Goal: Information Seeking & Learning: Learn about a topic

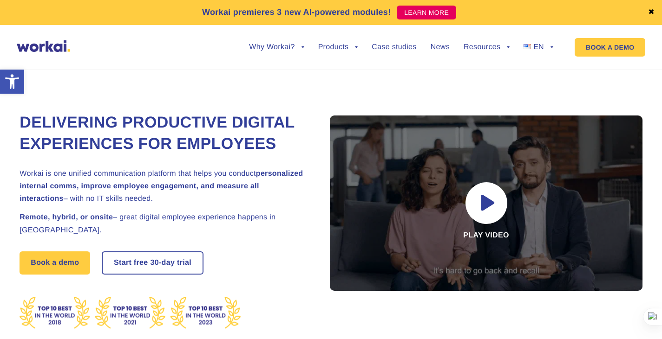
scroll to position [12467, 0]
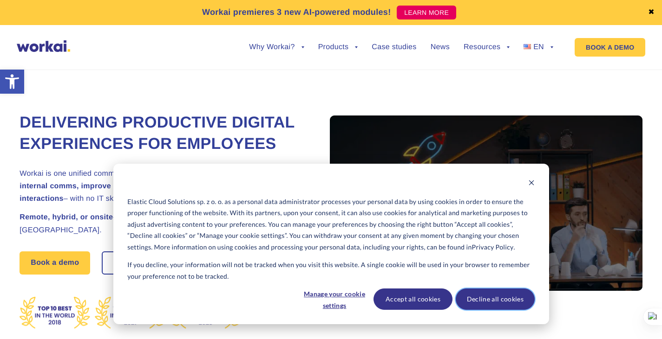
click at [508, 300] on button "Decline all cookies" at bounding box center [495, 299] width 79 height 21
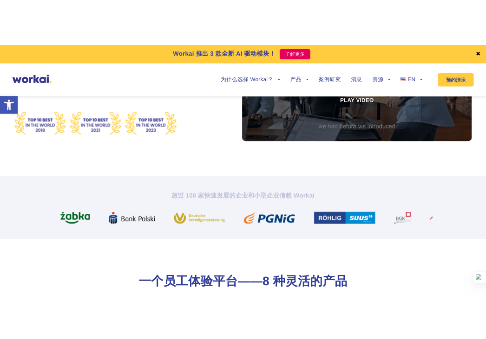
scroll to position [0, 0]
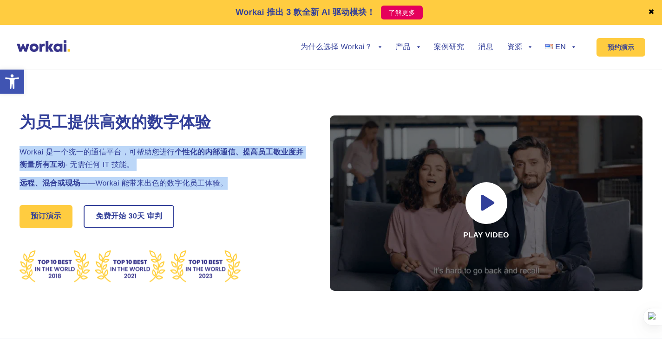
drag, startPoint x: 14, startPoint y: 152, endPoint x: 225, endPoint y: 179, distance: 212.5
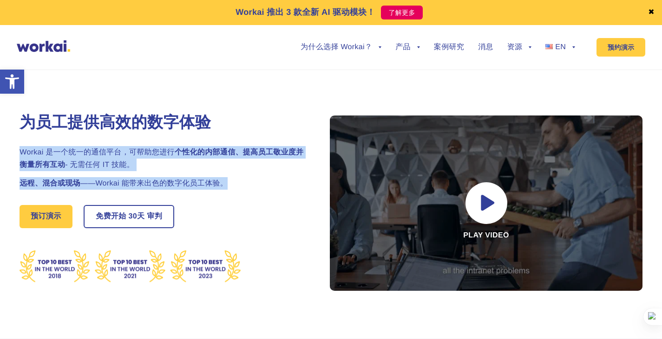
type textarea "Workai 是一个统一的通信平台，可帮助您进行个性化的内部通信、提高员工敬业度并衡量所有互动- 无需任何 IT 技能。 远程、混合或现场——Workai 能…"
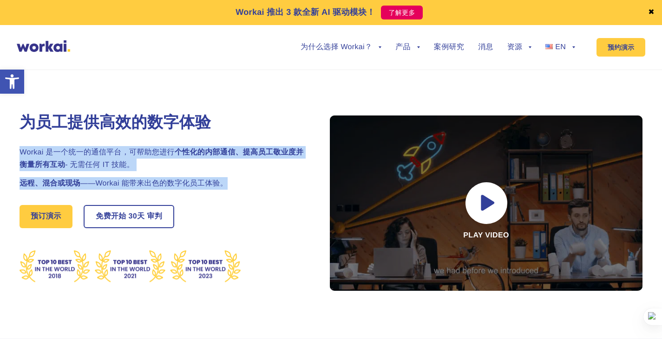
click at [225, 178] on div "为员工提供高效的数字体验 Workai 是一个统一的通信平台，可帮助您进行 个性化的内部通信、提高员工敬业度并衡量所有互动 - 无需任何 IT 技能。 远程、…" at bounding box center [330, 194] width 655 height 290
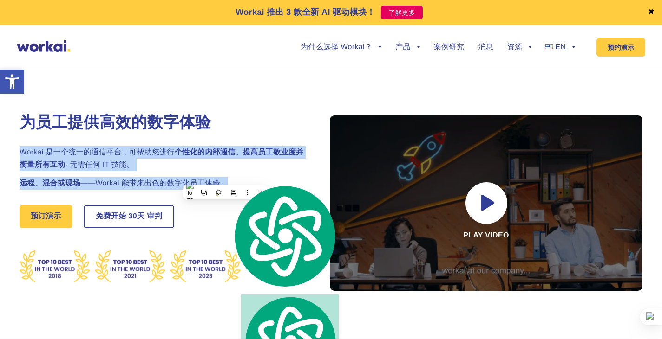
copy div "Workai 是一个统一的通信平台，可帮助您进行 个性化的内部通信、提高员工敬业度并衡量所有互动 - 无需任何 IT 技能。 远程、混合或现场 ——Worka…"
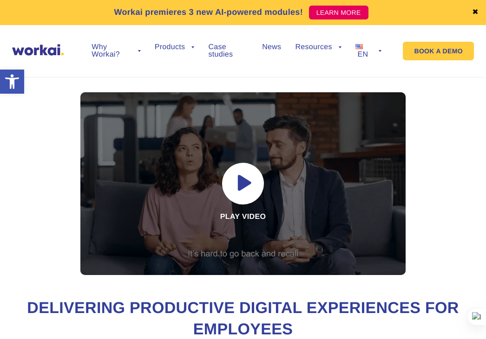
scroll to position [12467, 0]
